Goal: Transaction & Acquisition: Obtain resource

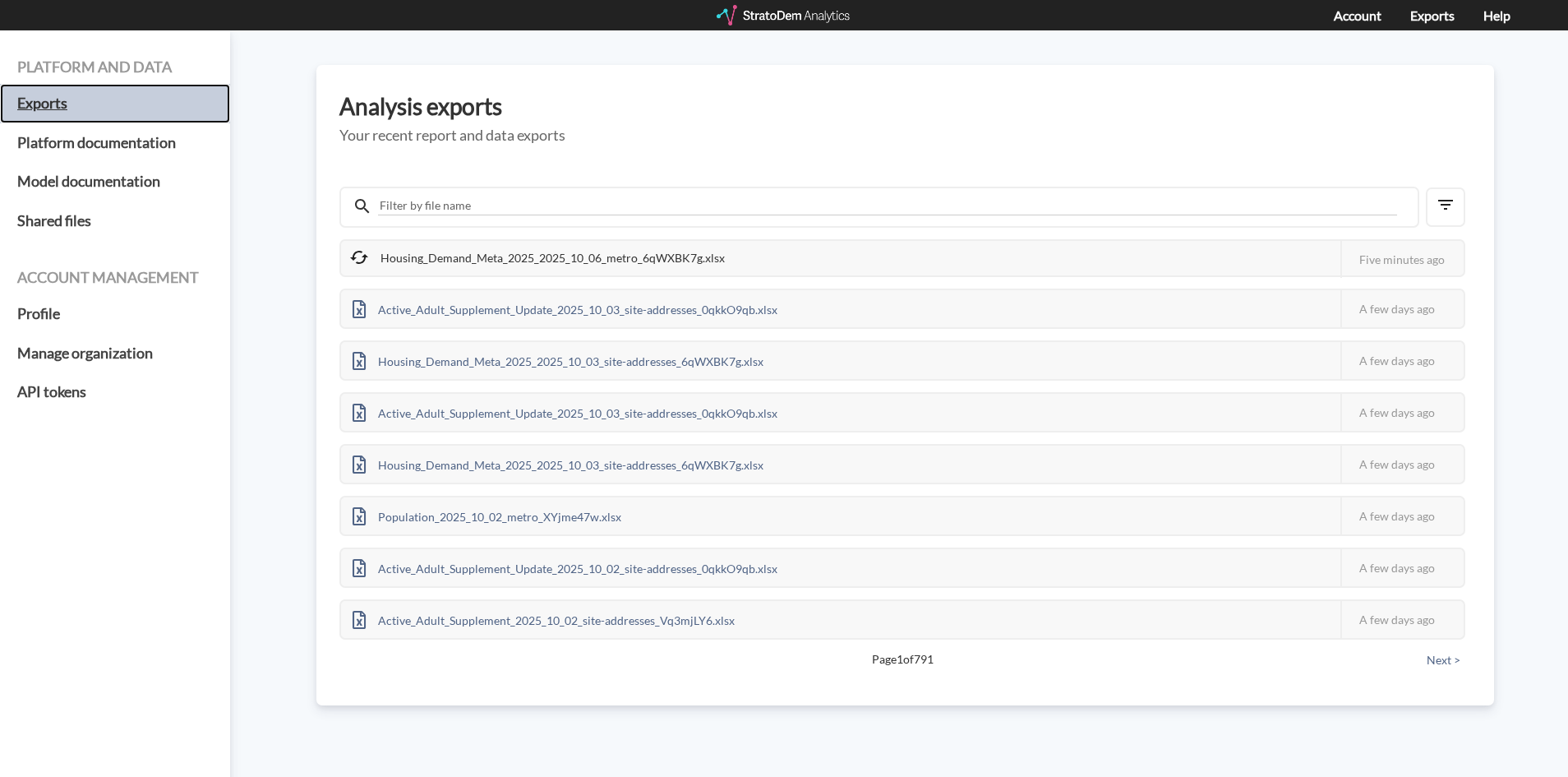
click at [54, 102] on h5 "Exports" at bounding box center [115, 103] width 230 height 40
click at [782, 8] on div at bounding box center [784, 14] width 136 height 21
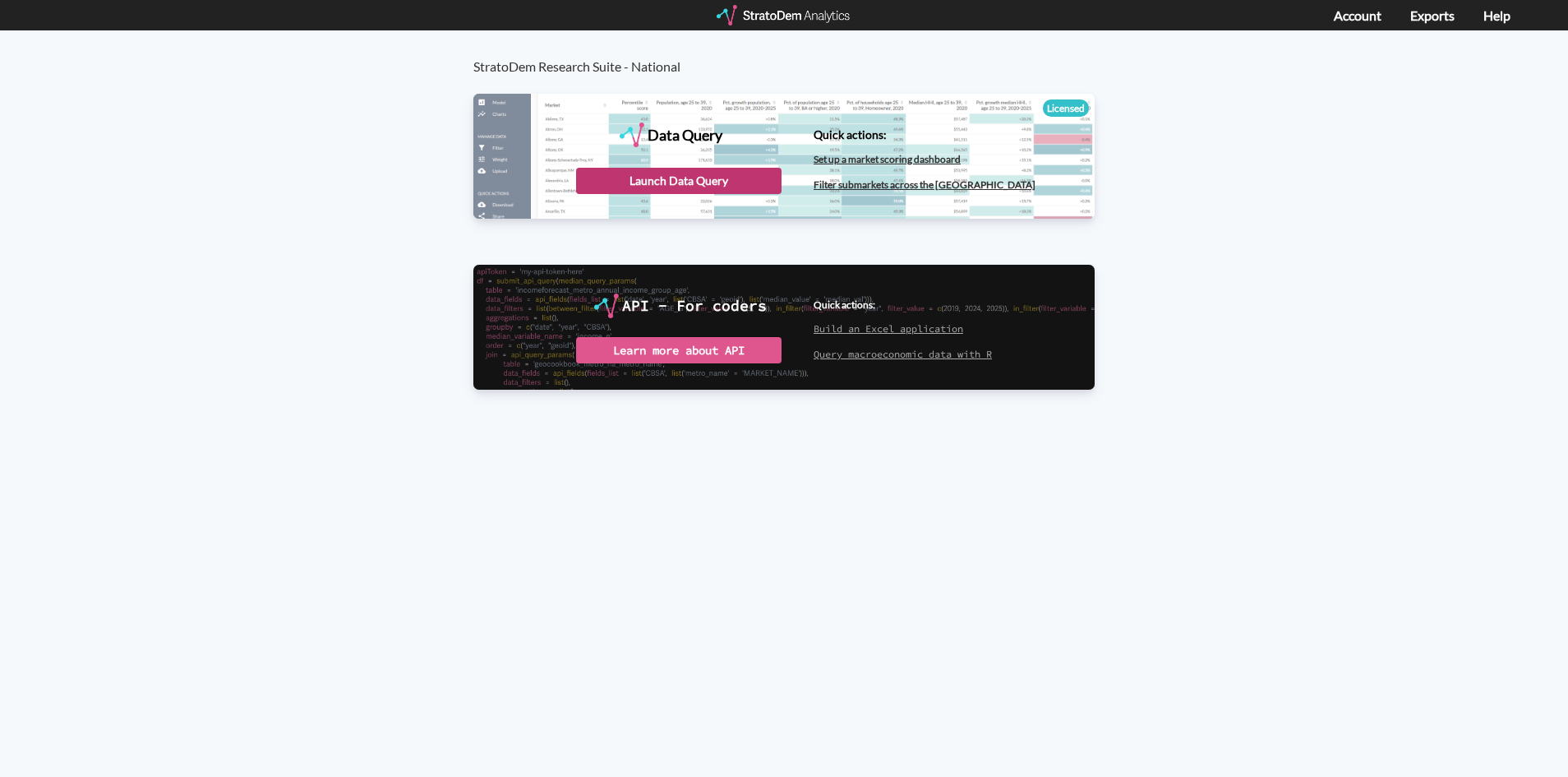
click at [684, 171] on div "Launch Data Query" at bounding box center [678, 181] width 206 height 26
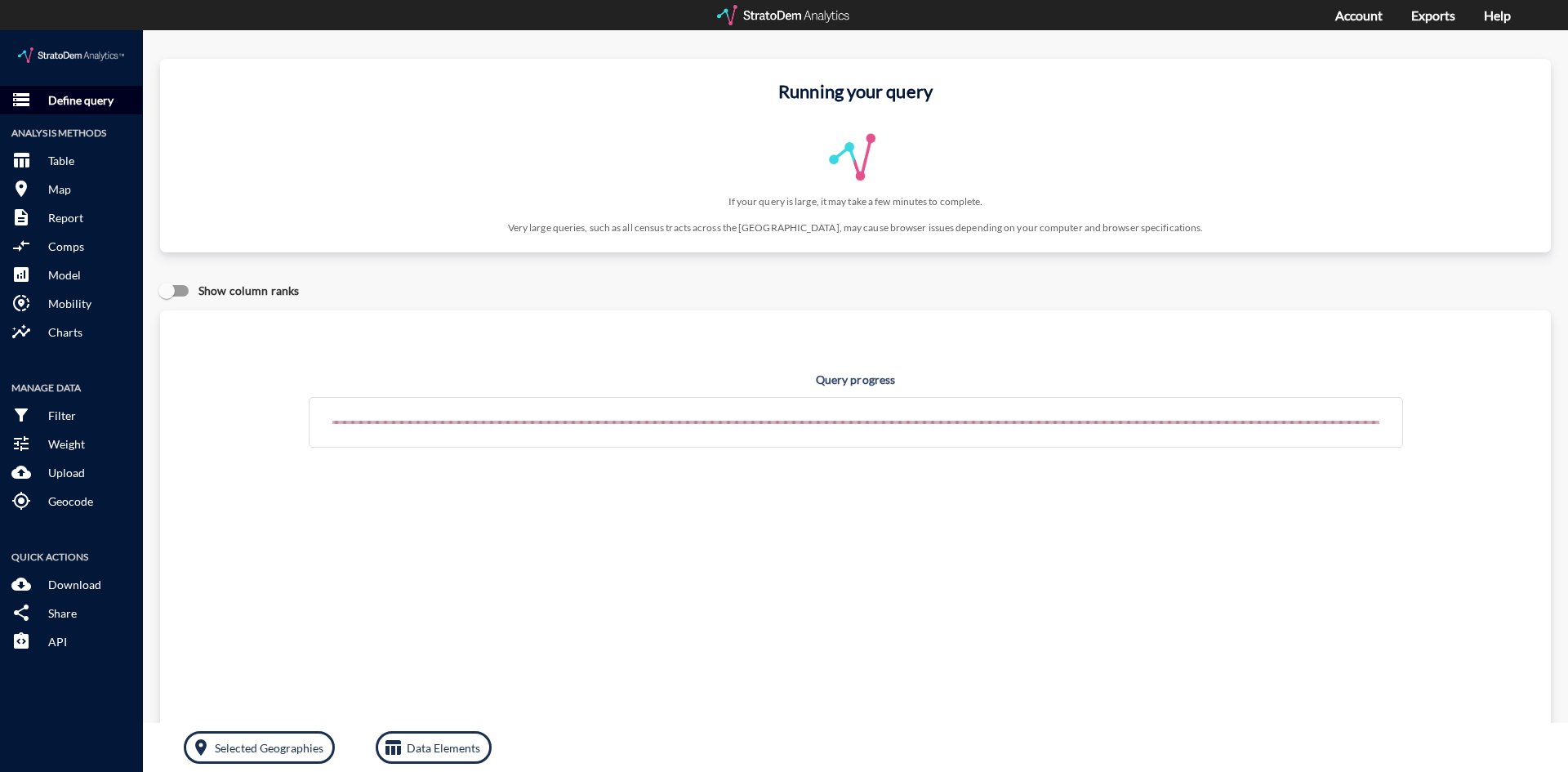
click button "storage Define query"
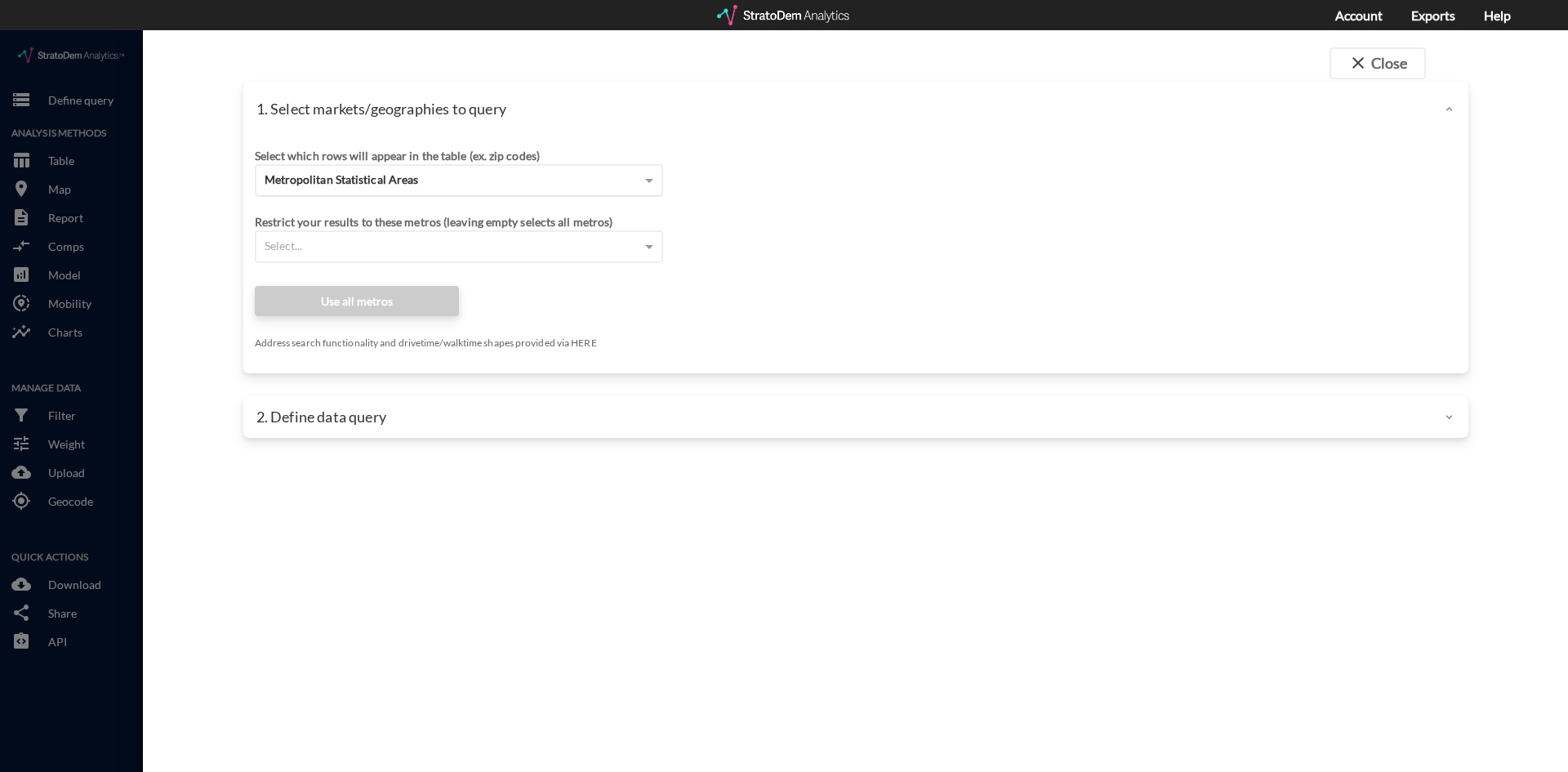
click span "Metropolitan Statistical Areas"
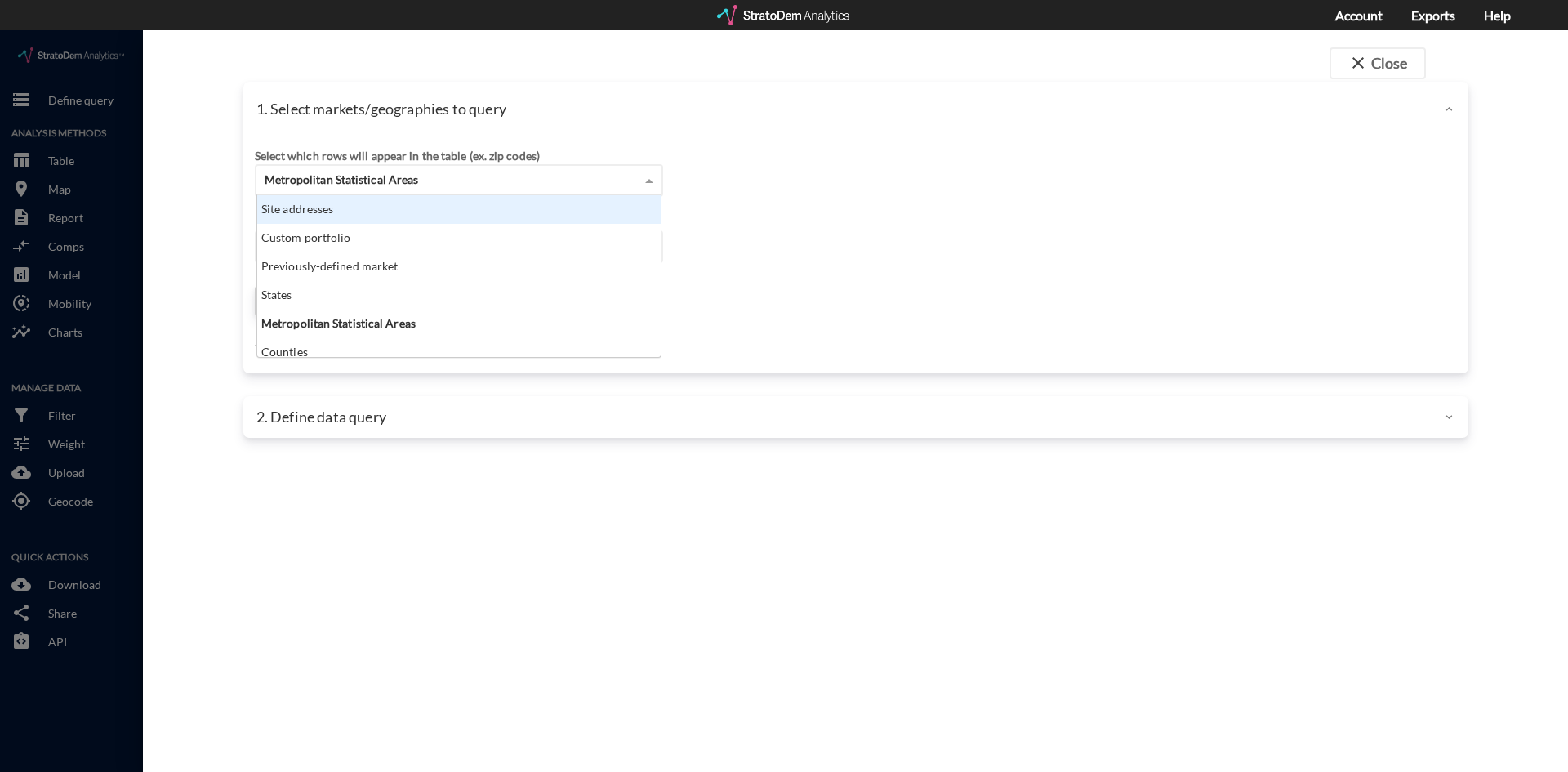
click div "Site addresses"
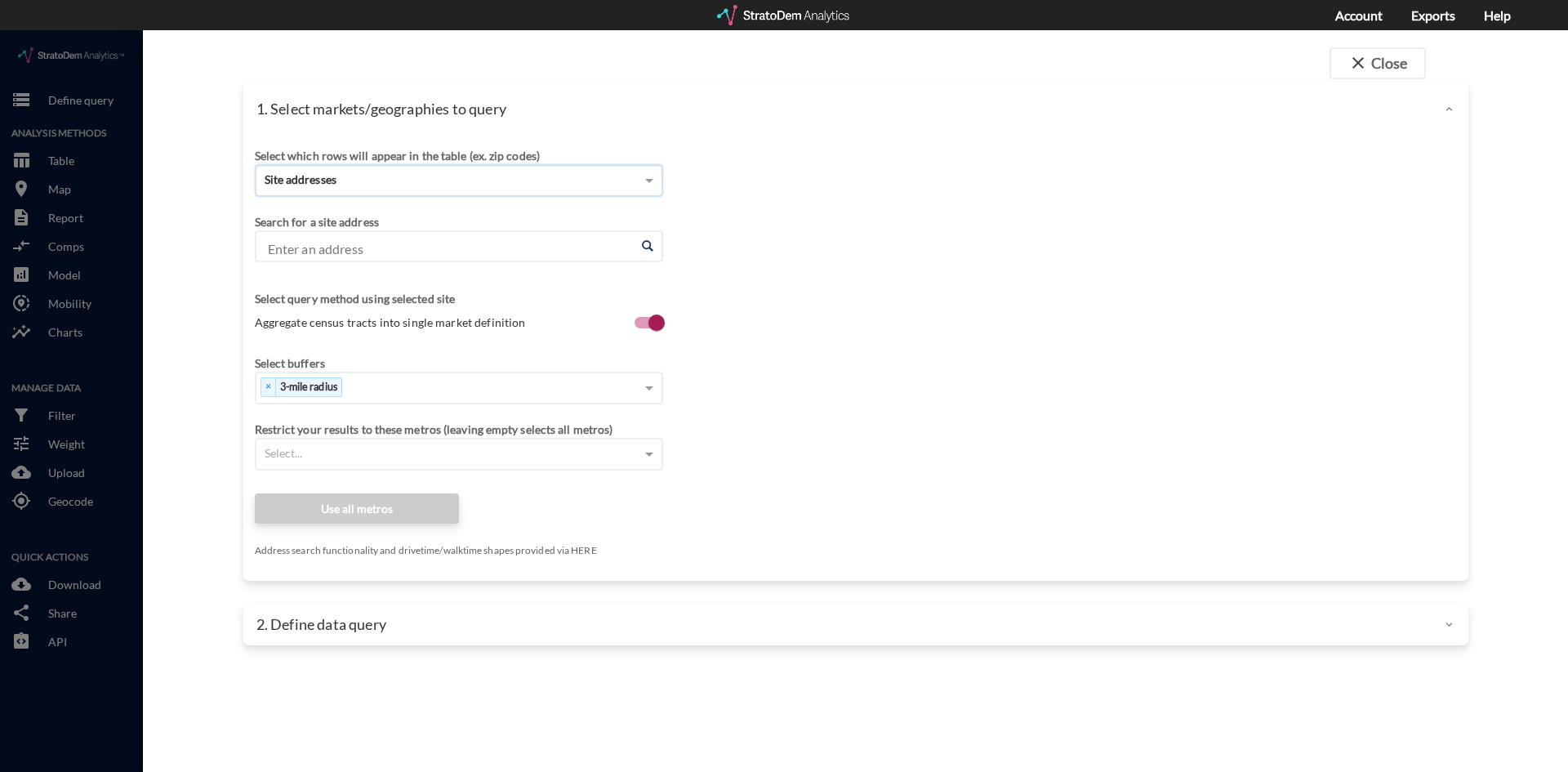
click input "Enter an address"
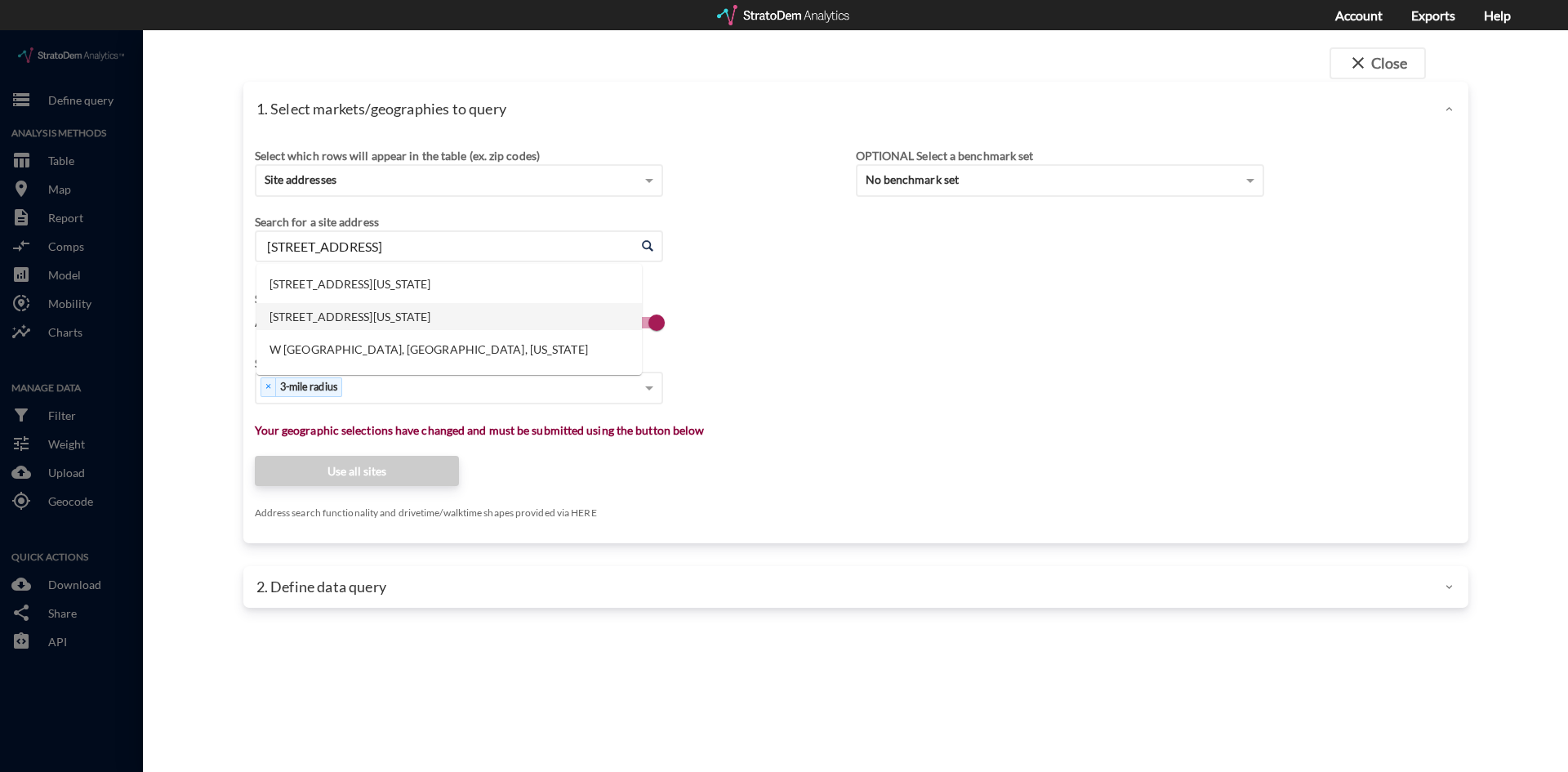
click li "W Irving Park Rd, Streamwood, Illinois"
type input "W Irving Park Rd, Streamwood, Illinois"
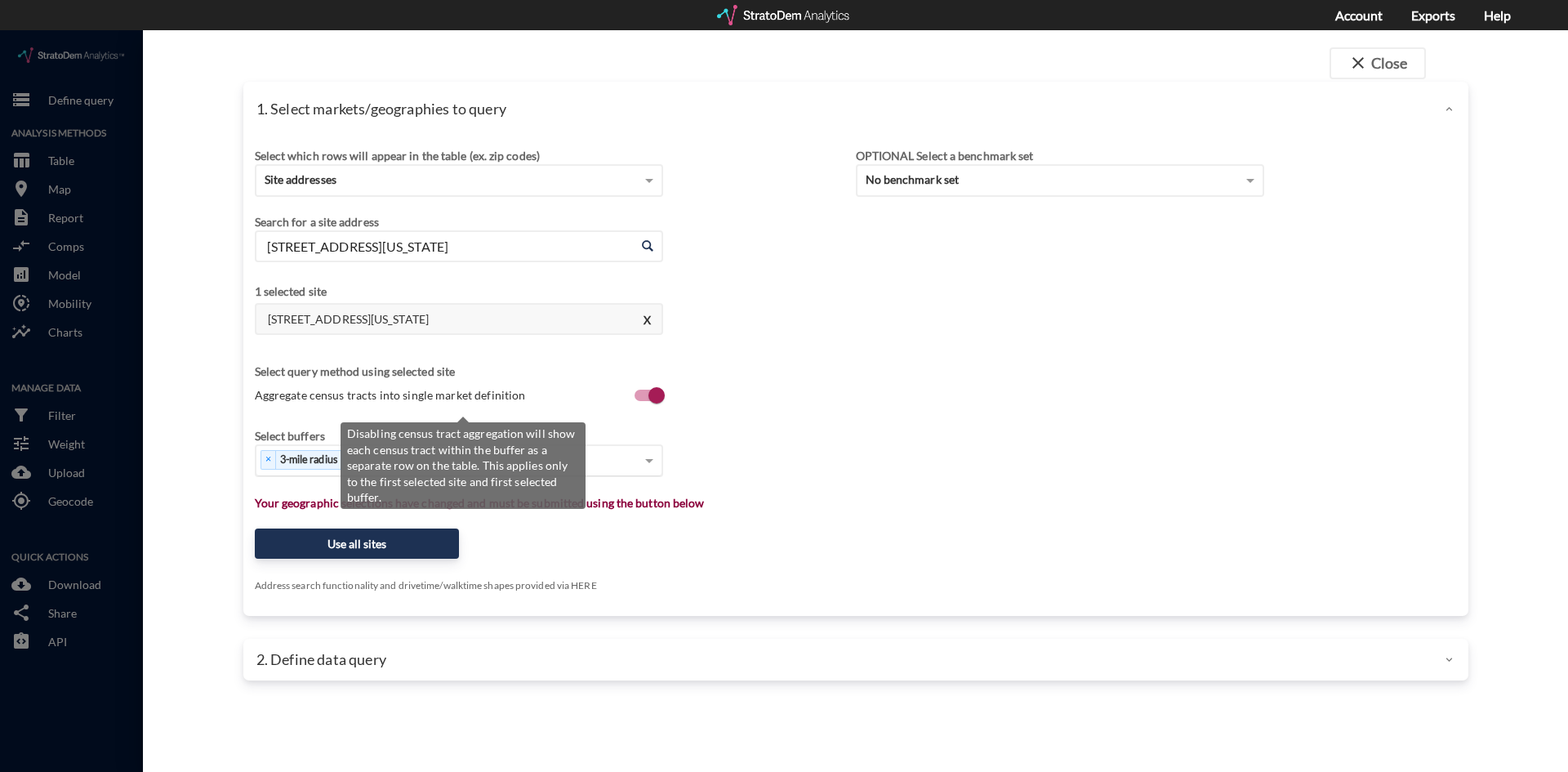
click label "Aggregate census tracts into single market definition"
click input "Aggregate census tracts into single market definition"
checkbox input "true"
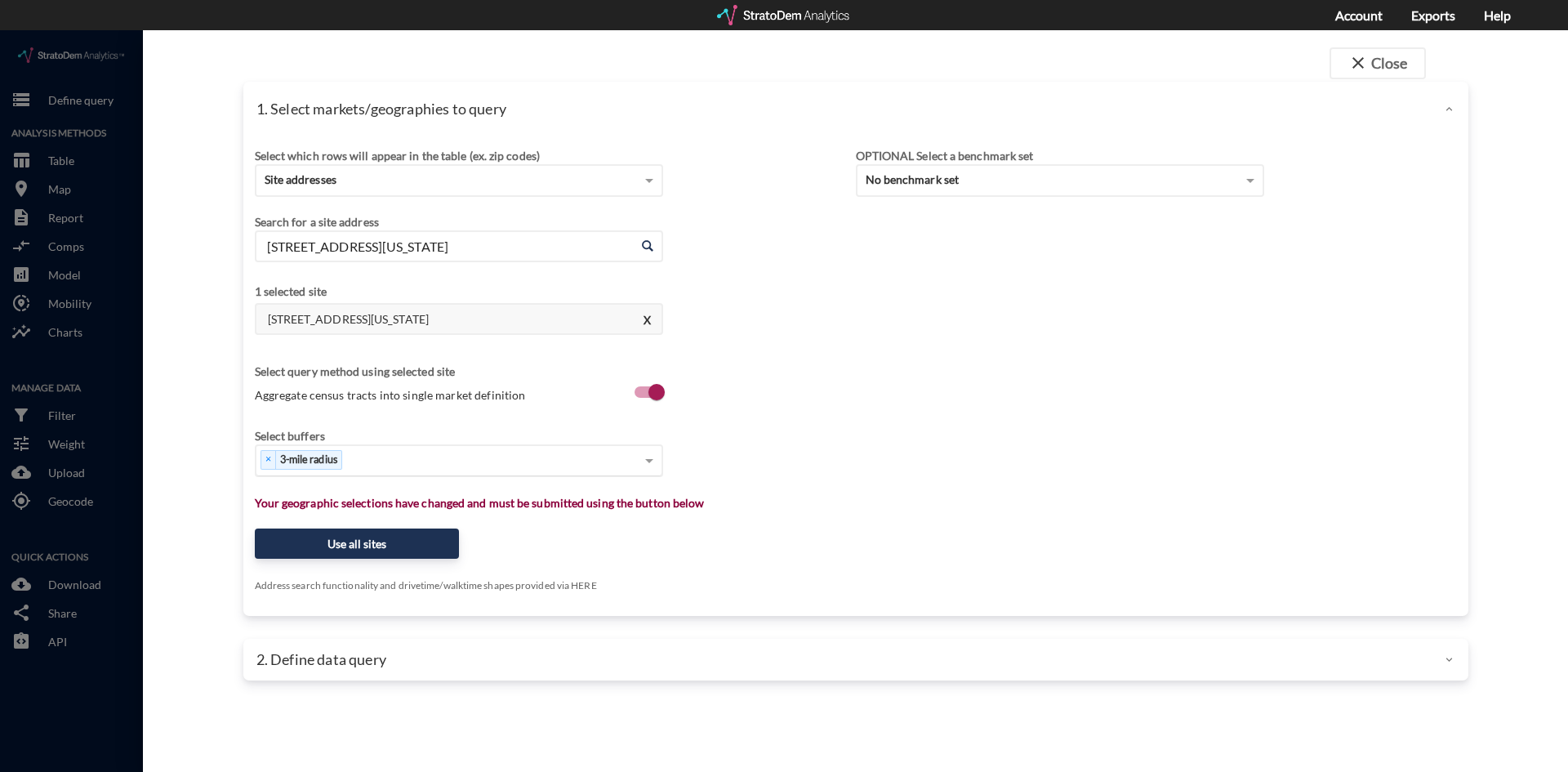
click div "× 3-mile radius"
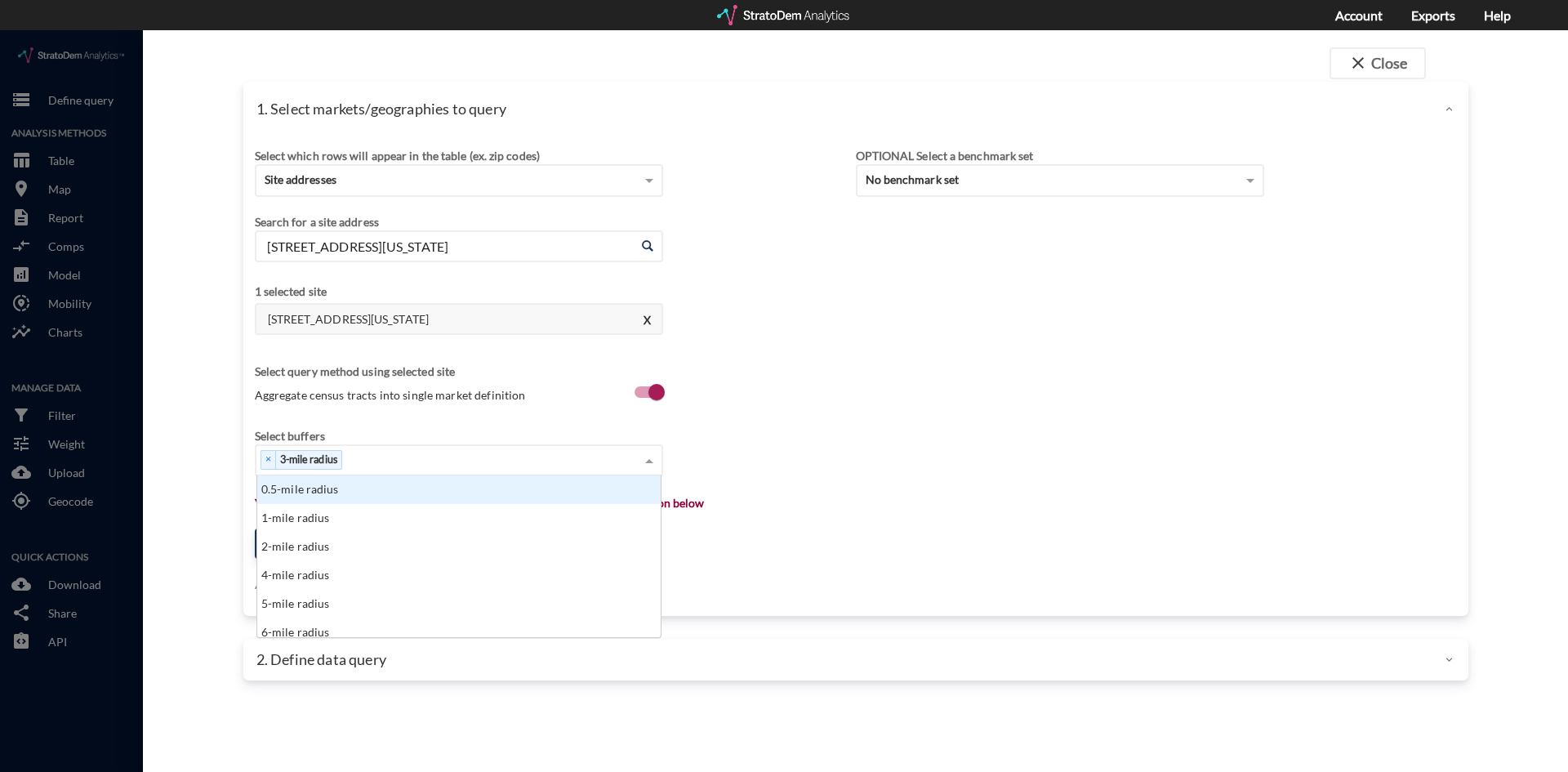
scroll to position [149, 394]
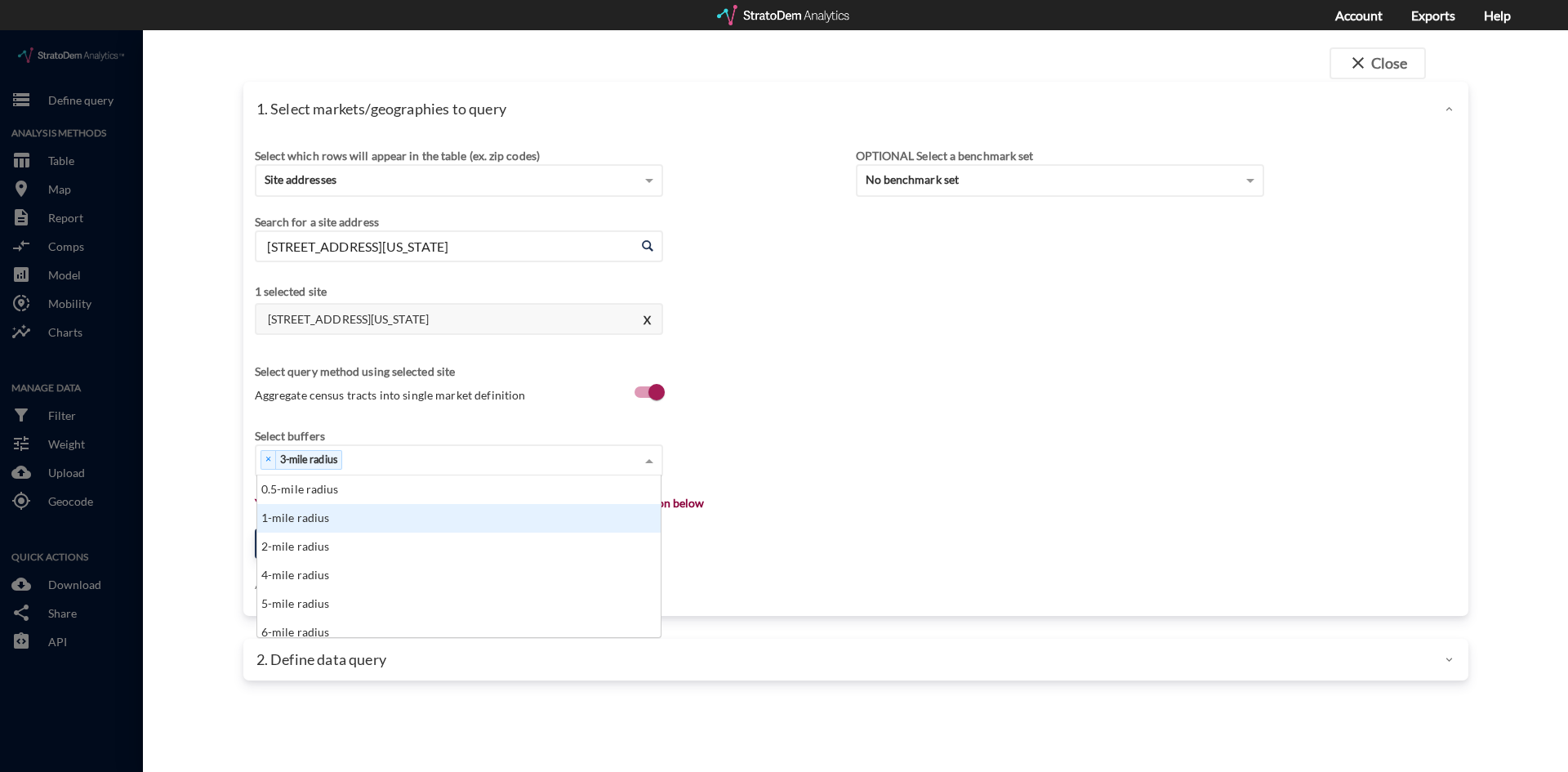
click div "1-mile radius"
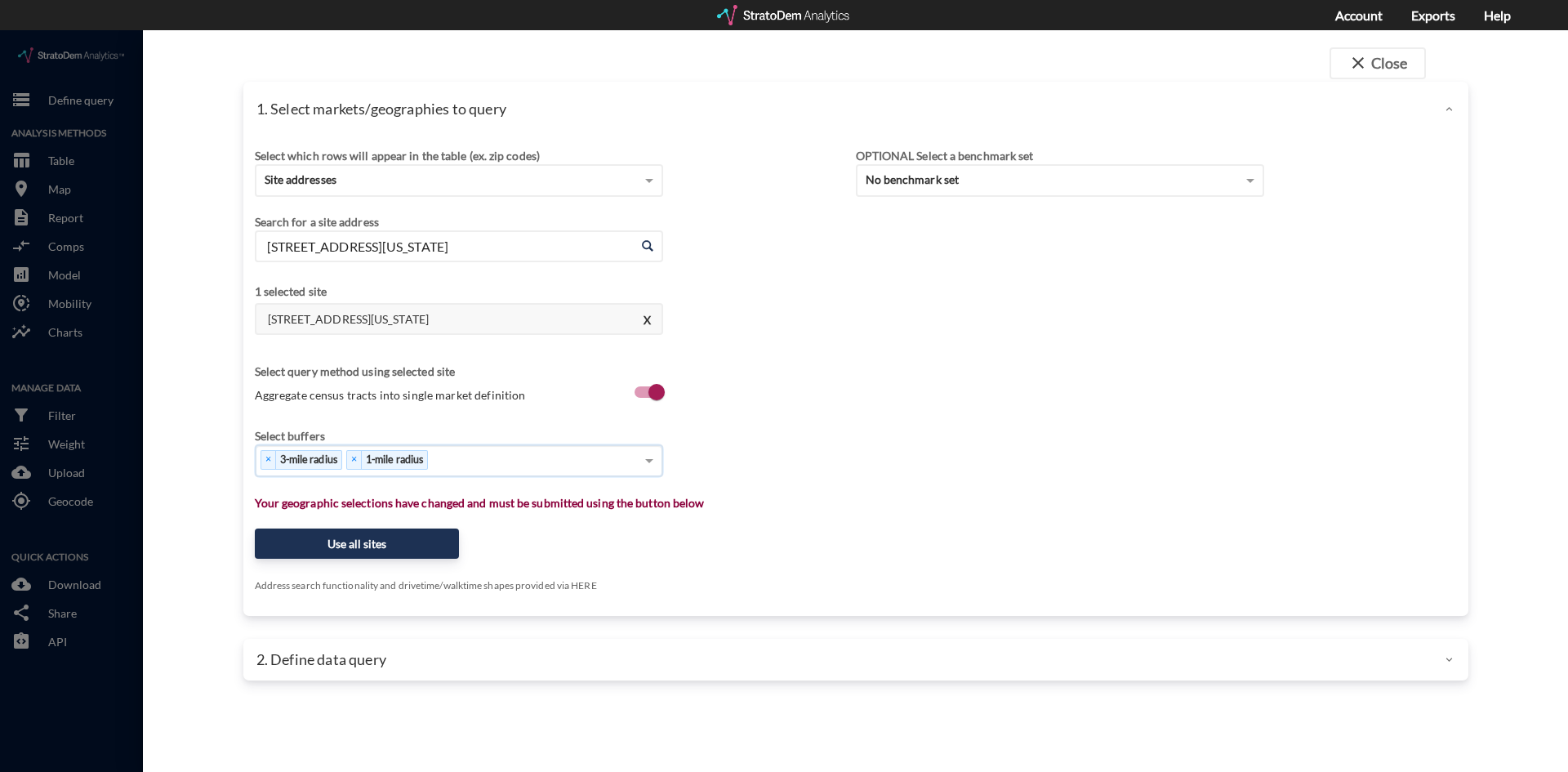
click div "× 3-mile radius × 1-mile radius"
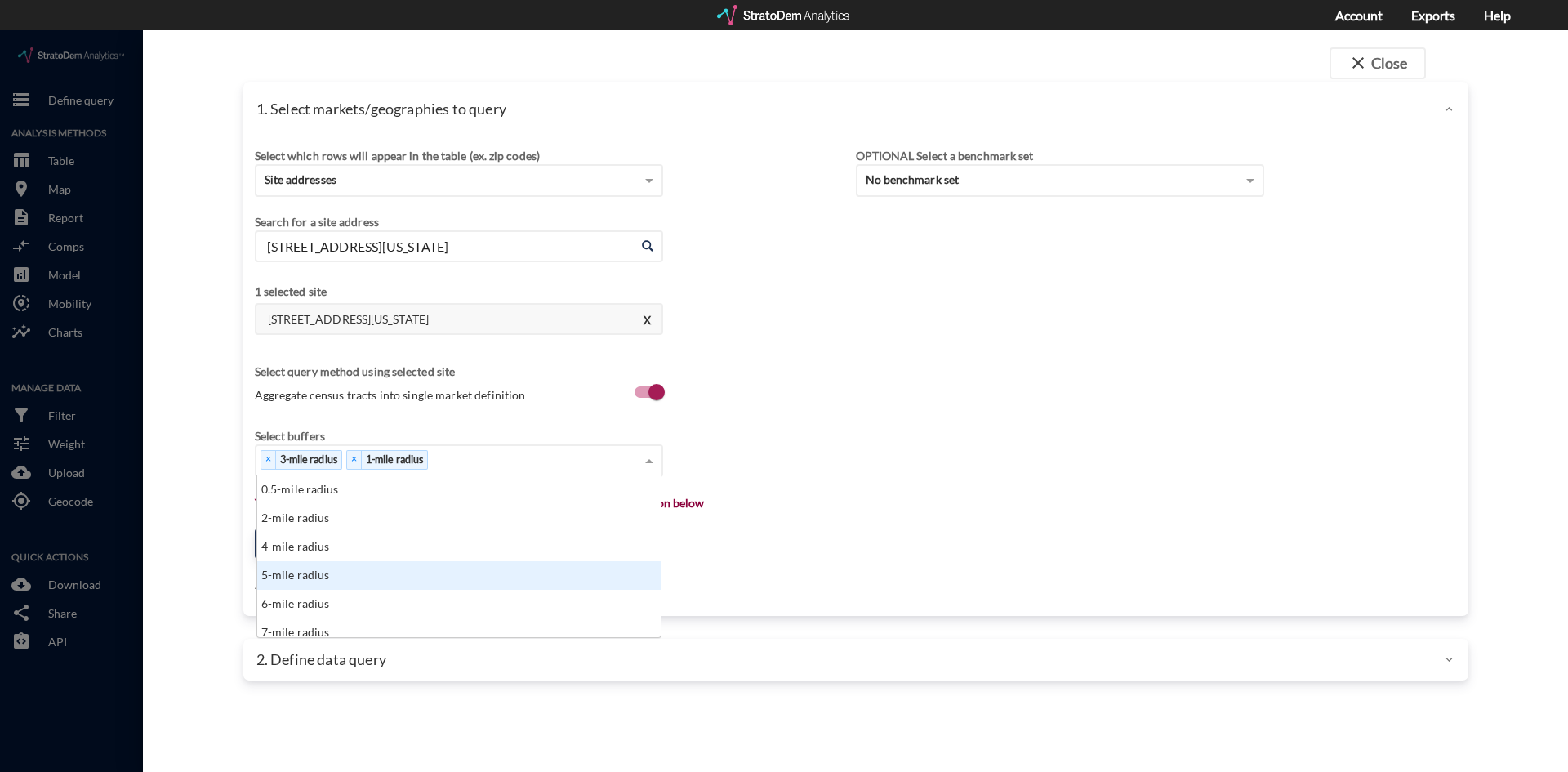
click div "5-mile radius"
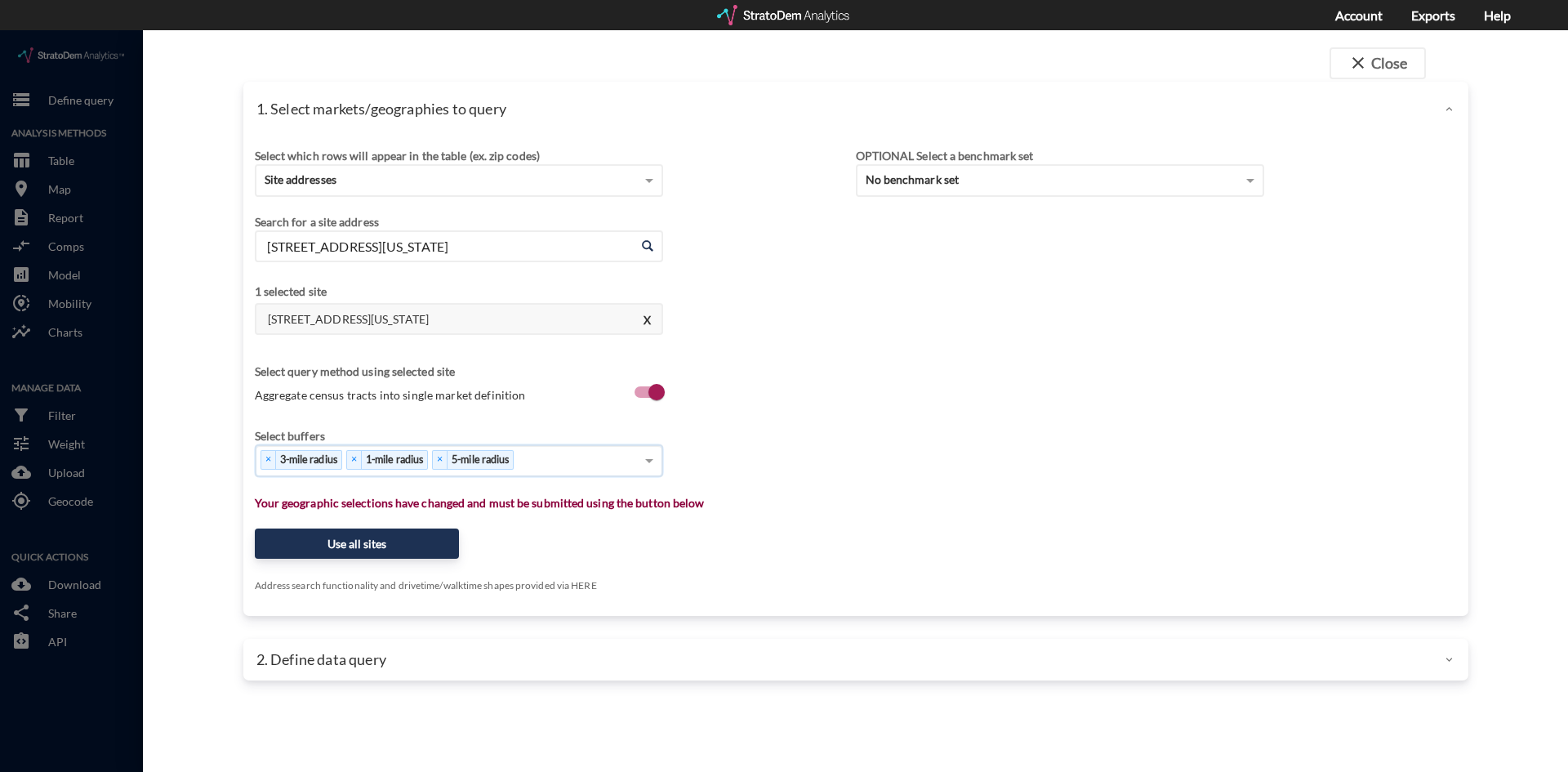
click div "× 3-mile radius × 1-mile radius × 5-mile radius"
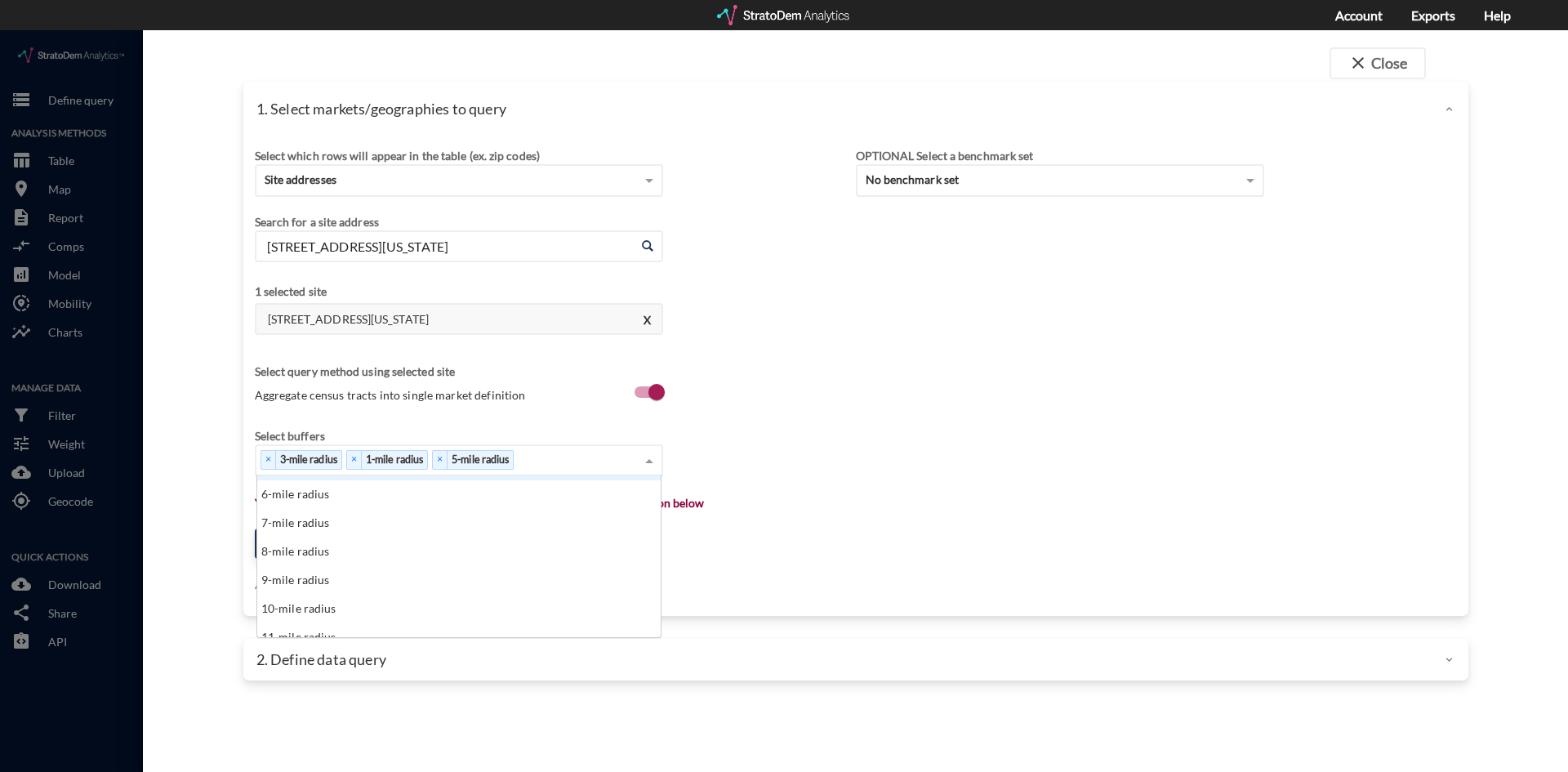
scroll to position [82, 0]
click div "10-mile radius"
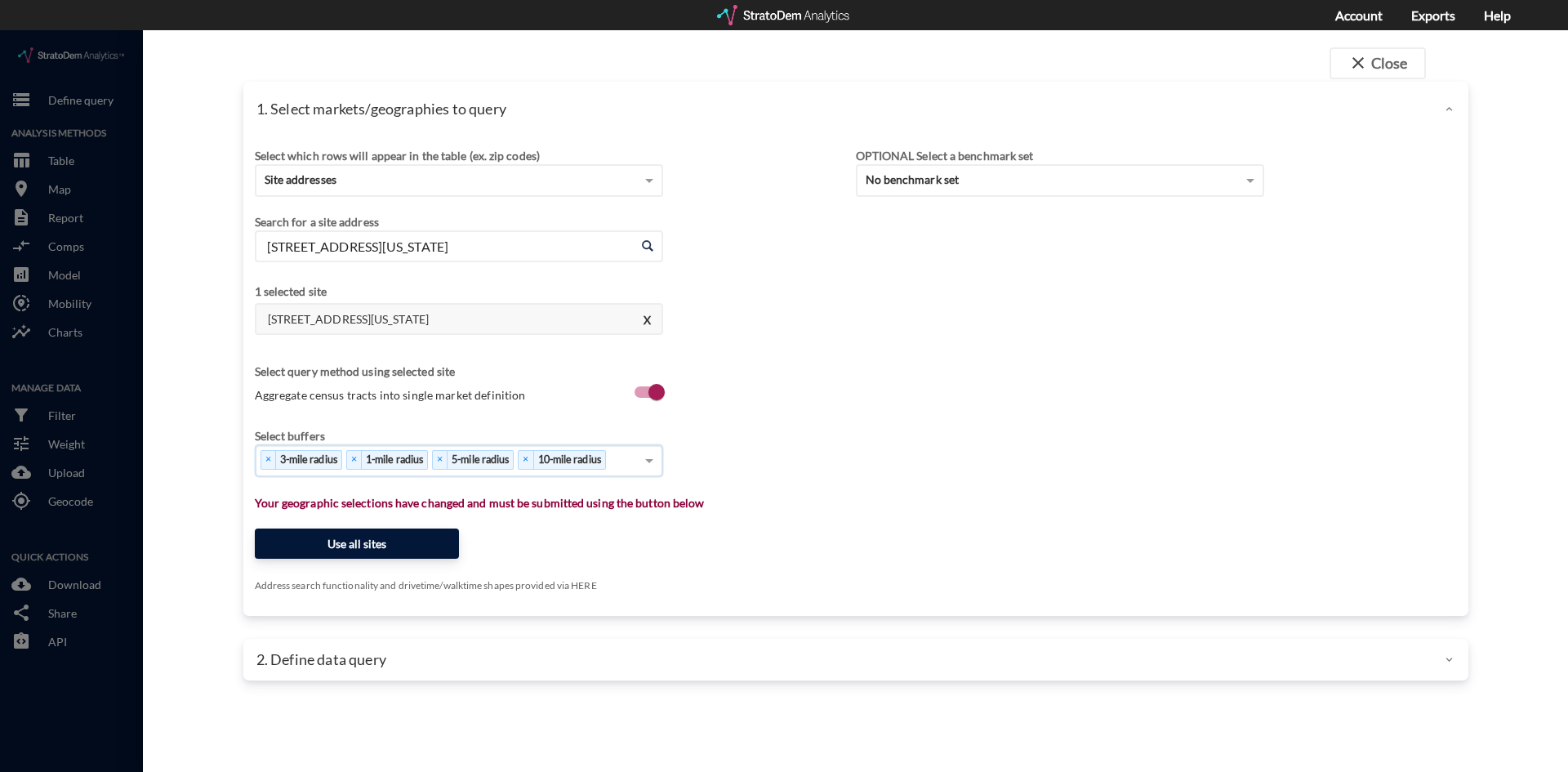
click button "Use all sites"
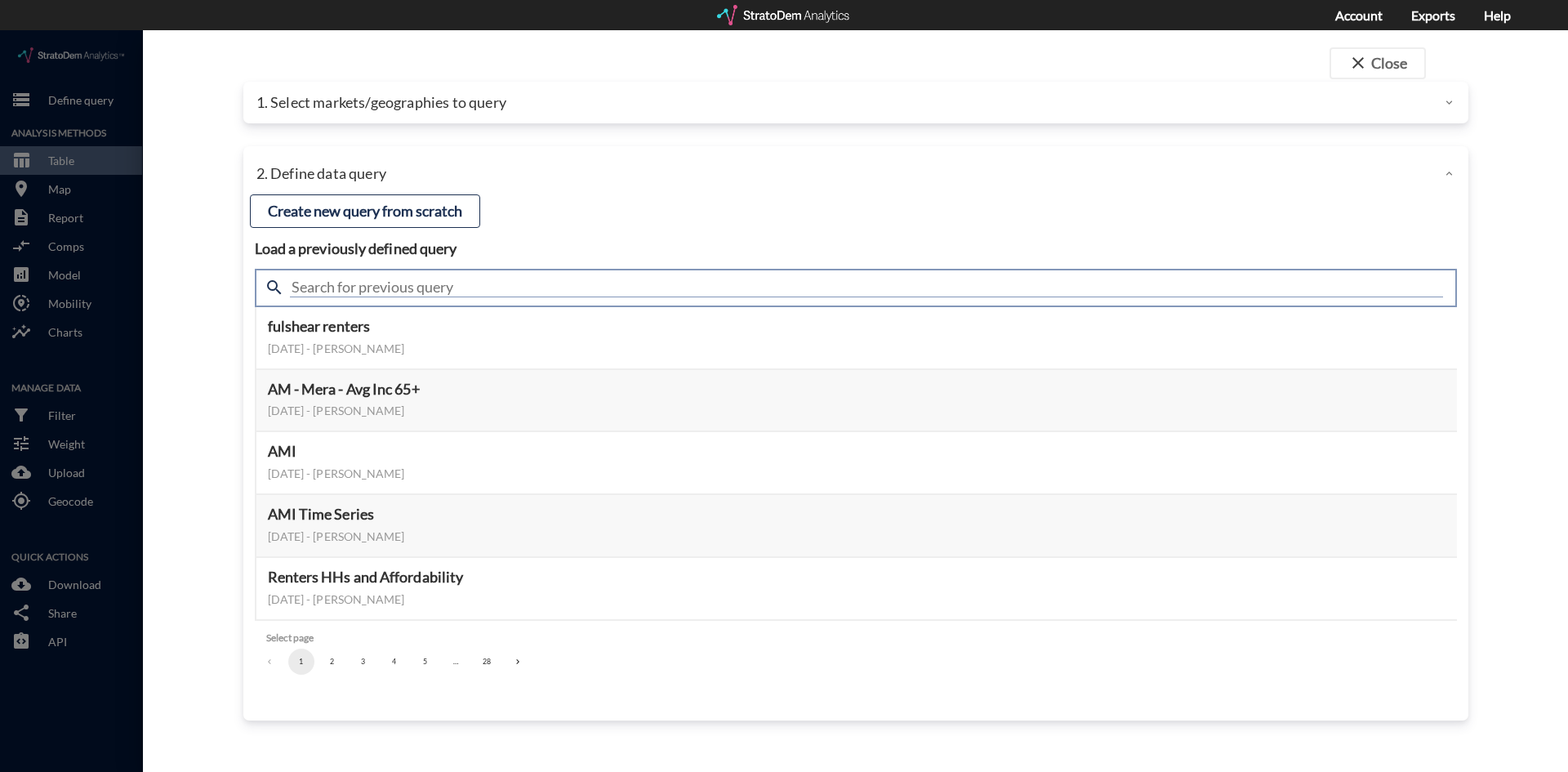
click input "text"
type input "housing demand"
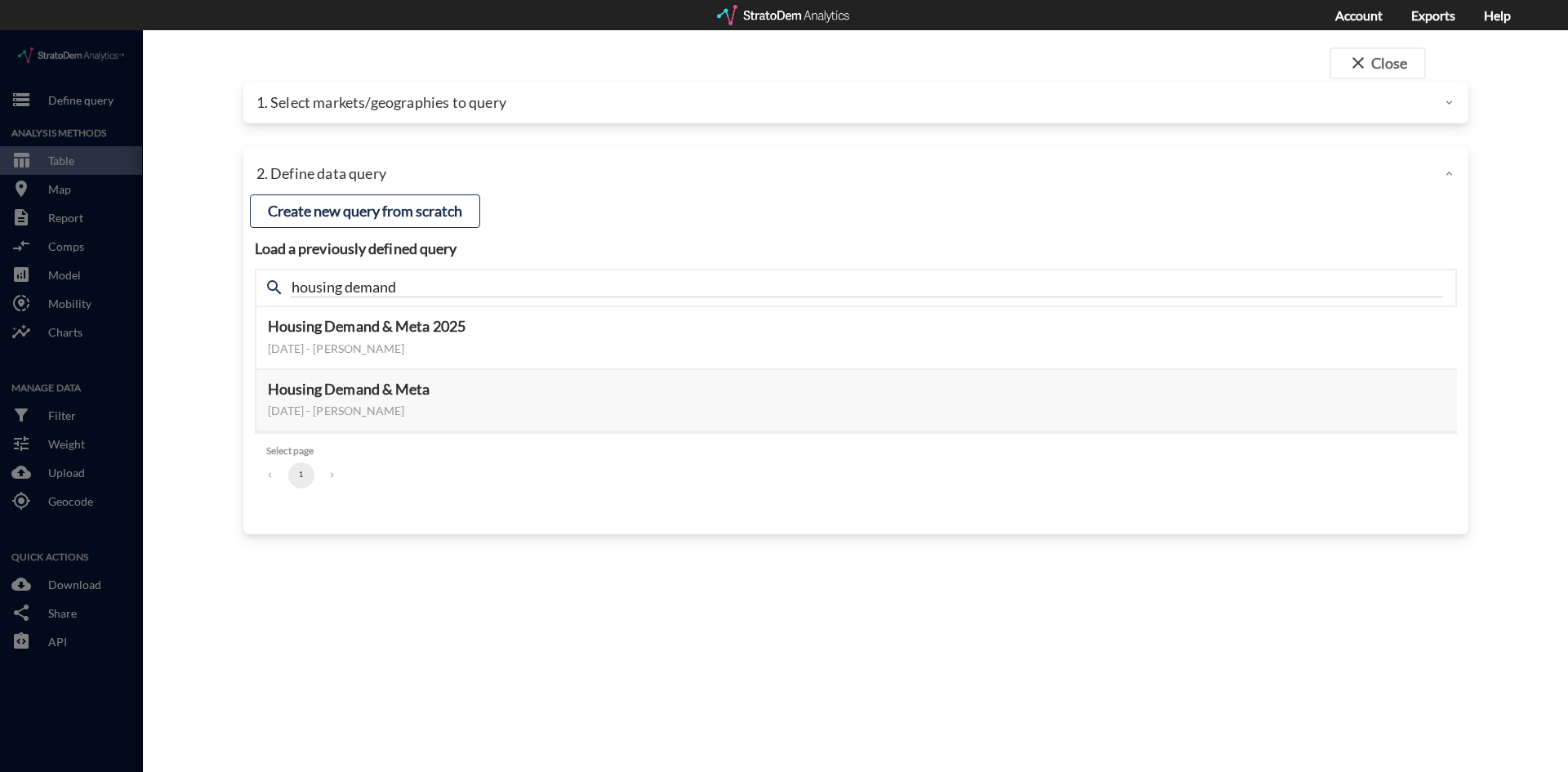
click div "close Close 1. Select markets/geographies to query Select which rows will appea…"
click button "Select this query"
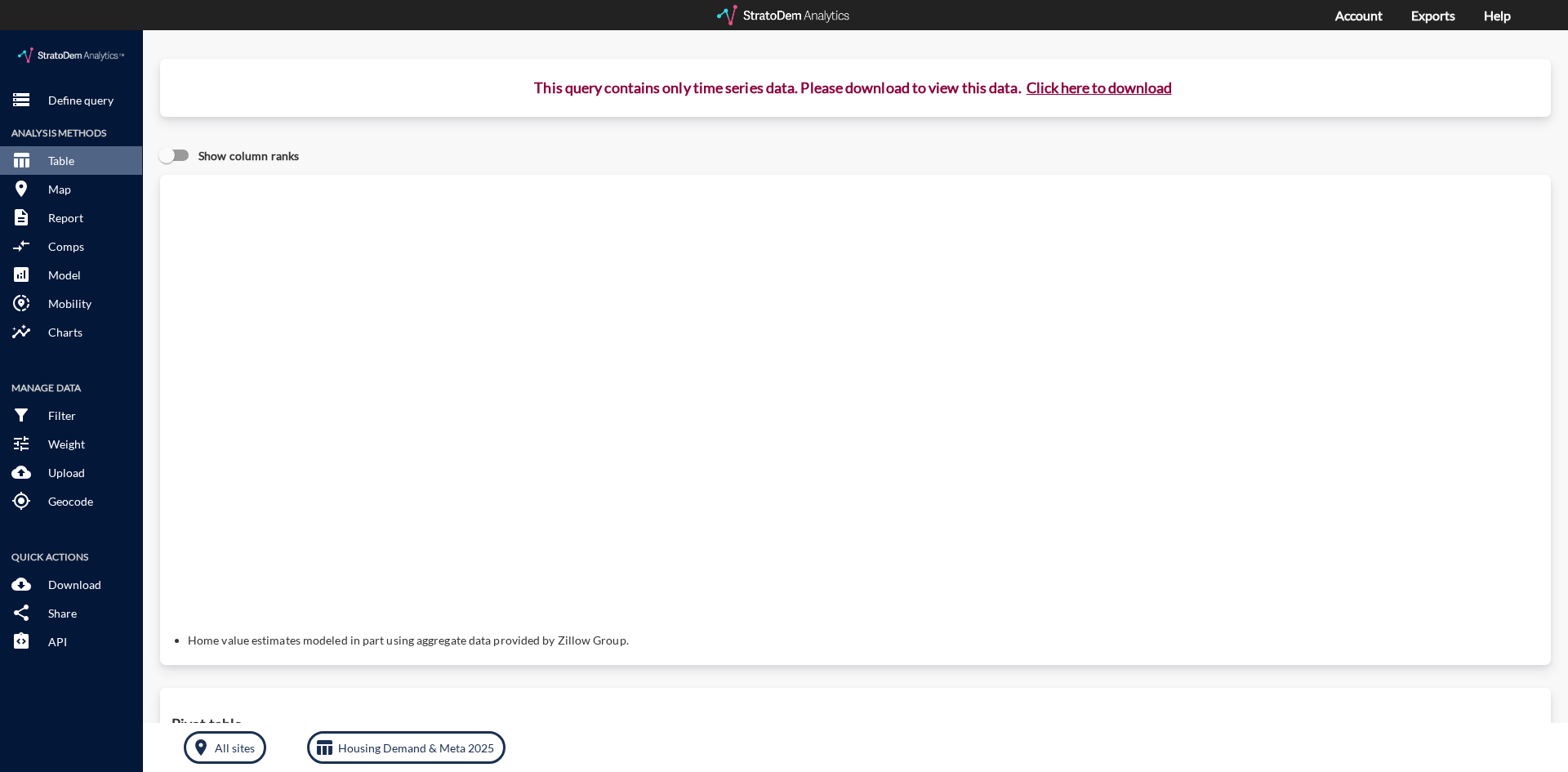
click button "Click here to download"
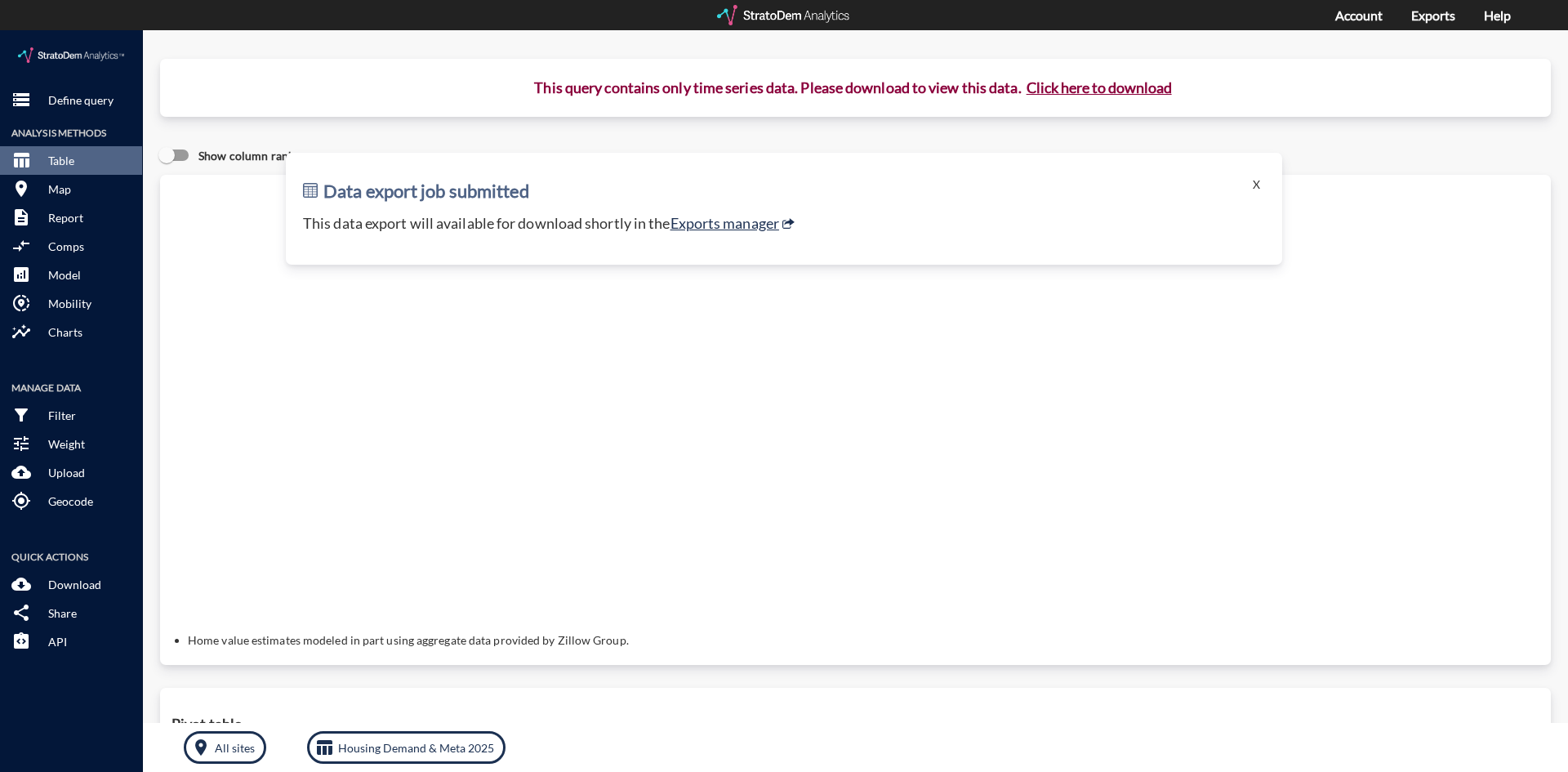
click button "Click here to download"
click link "Exports manager"
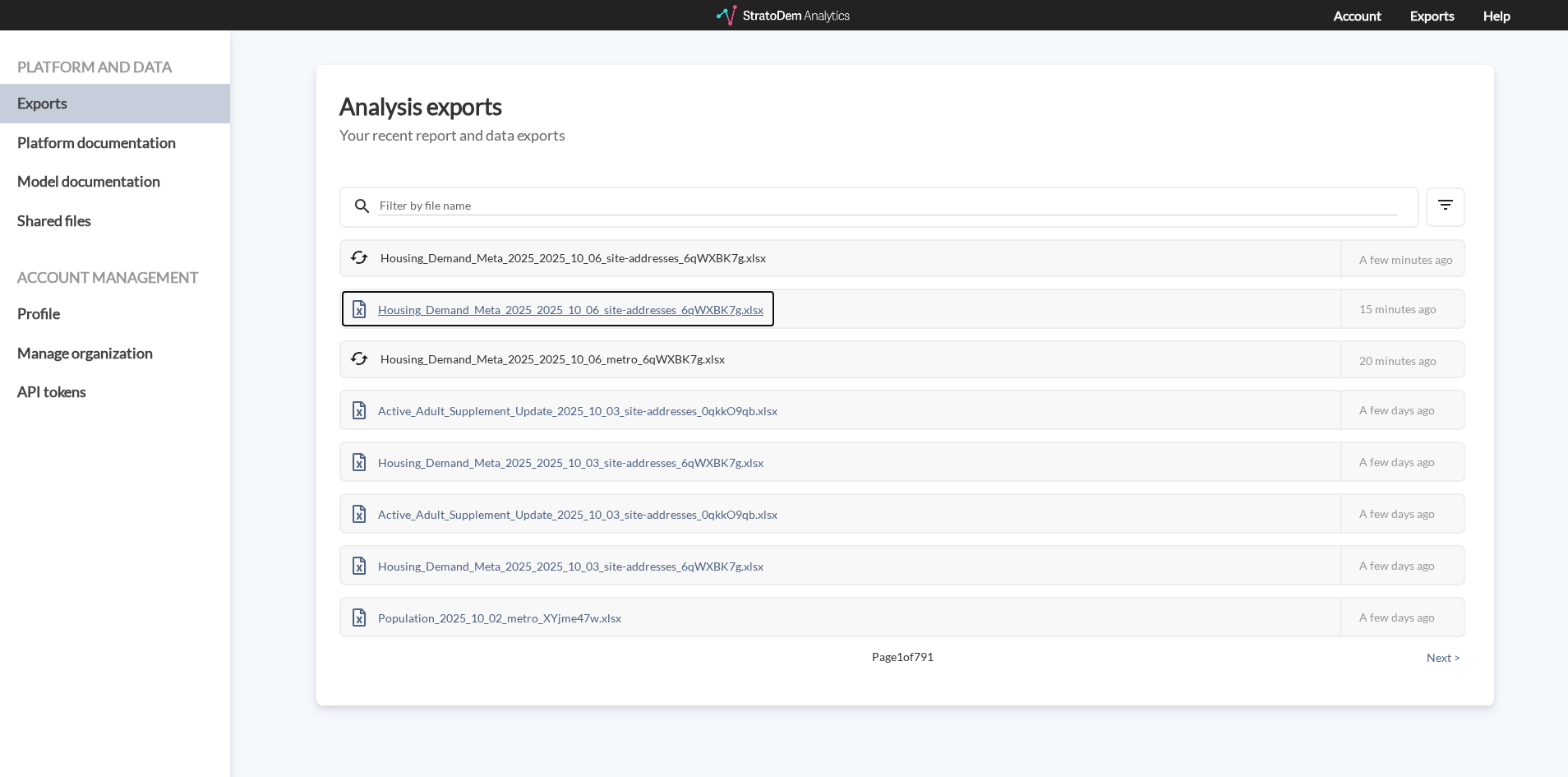
click at [697, 313] on div "Housing_Demand_Meta_2025_2025_10_06_site-addresses_6qWXBK7g.xlsx" at bounding box center [558, 308] width 434 height 37
